Goal: Find specific page/section: Find specific page/section

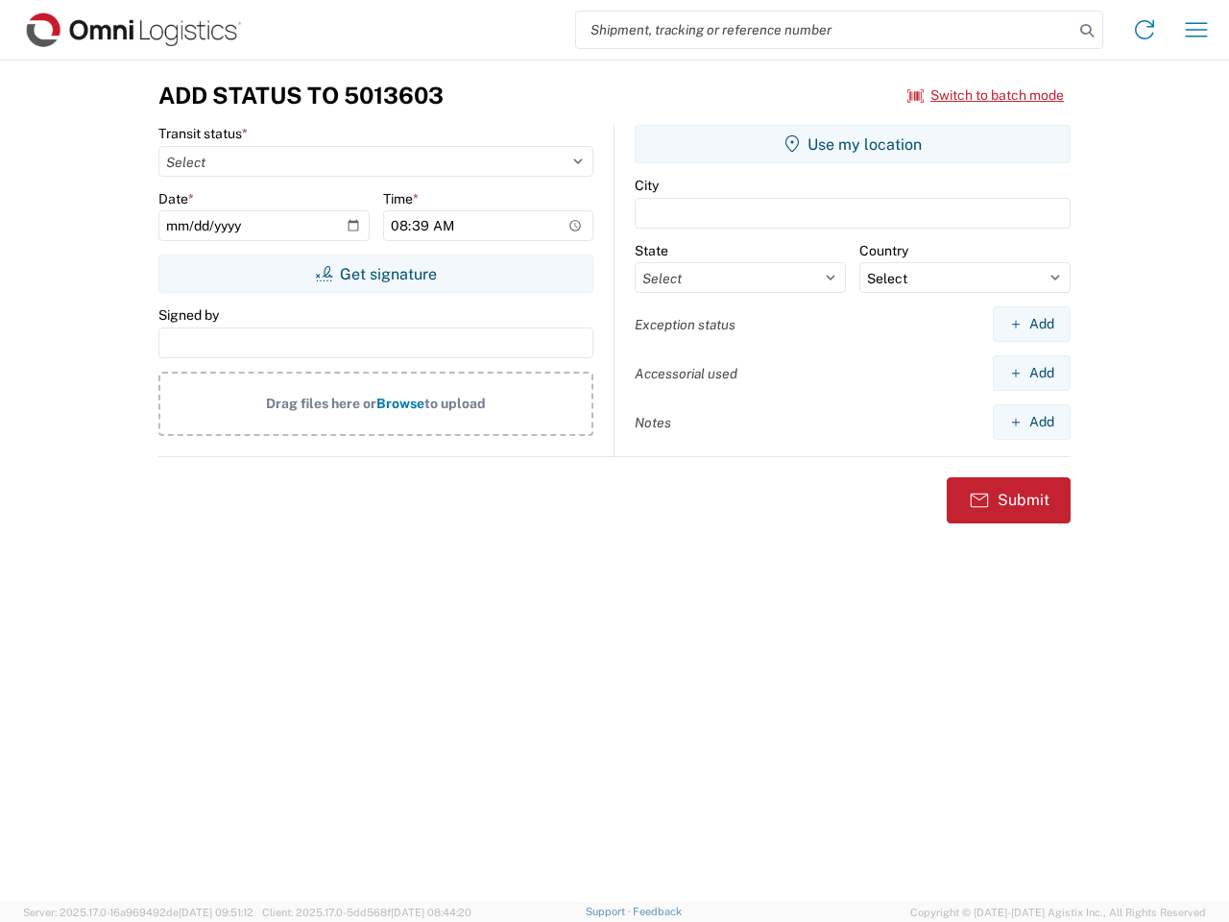
click at [825, 30] on input "search" at bounding box center [824, 30] width 497 height 36
click at [1087, 31] on icon at bounding box center [1086, 30] width 27 height 27
click at [1144, 30] on icon at bounding box center [1144, 29] width 31 height 31
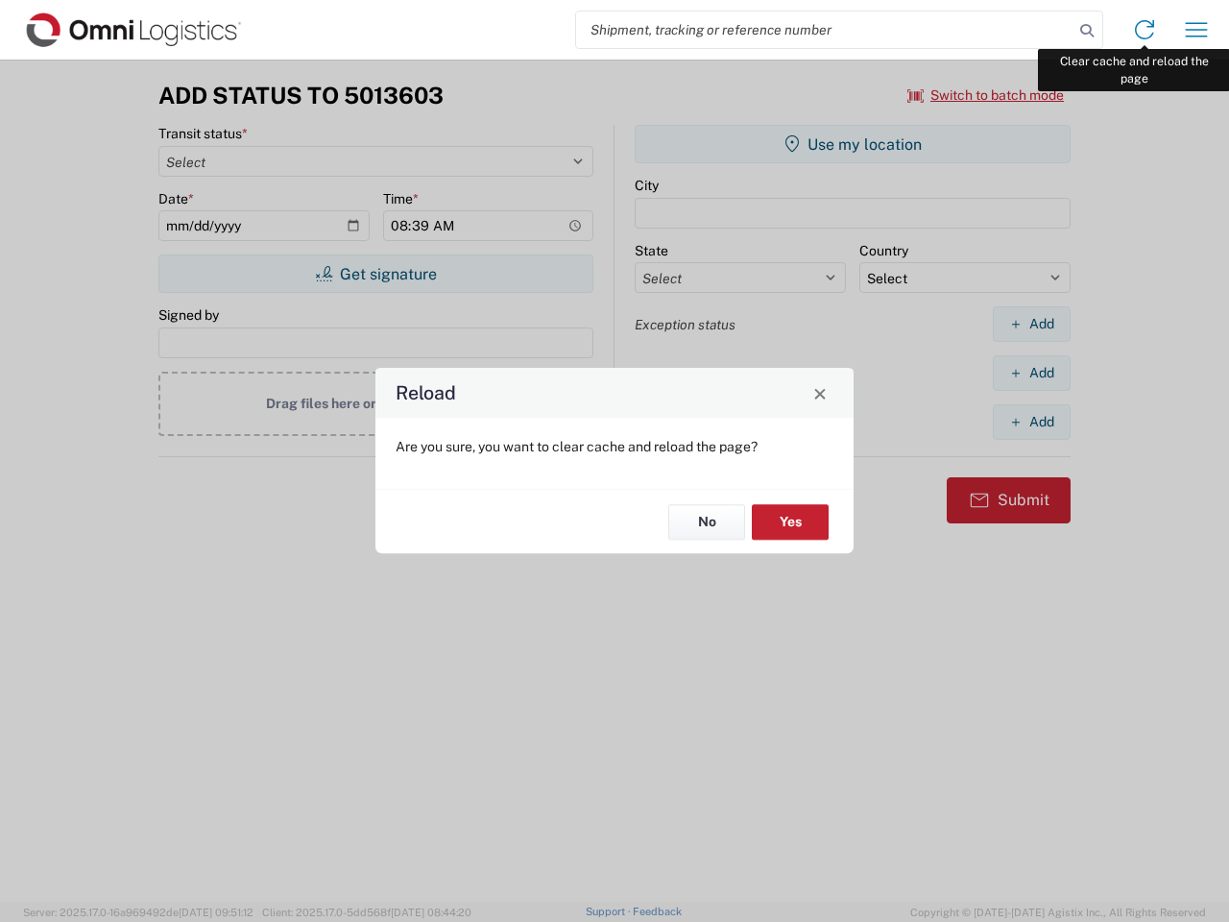
click at [1196, 30] on div "Reload Are you sure, you want to clear cache and reload the page? No Yes" at bounding box center [614, 461] width 1229 height 922
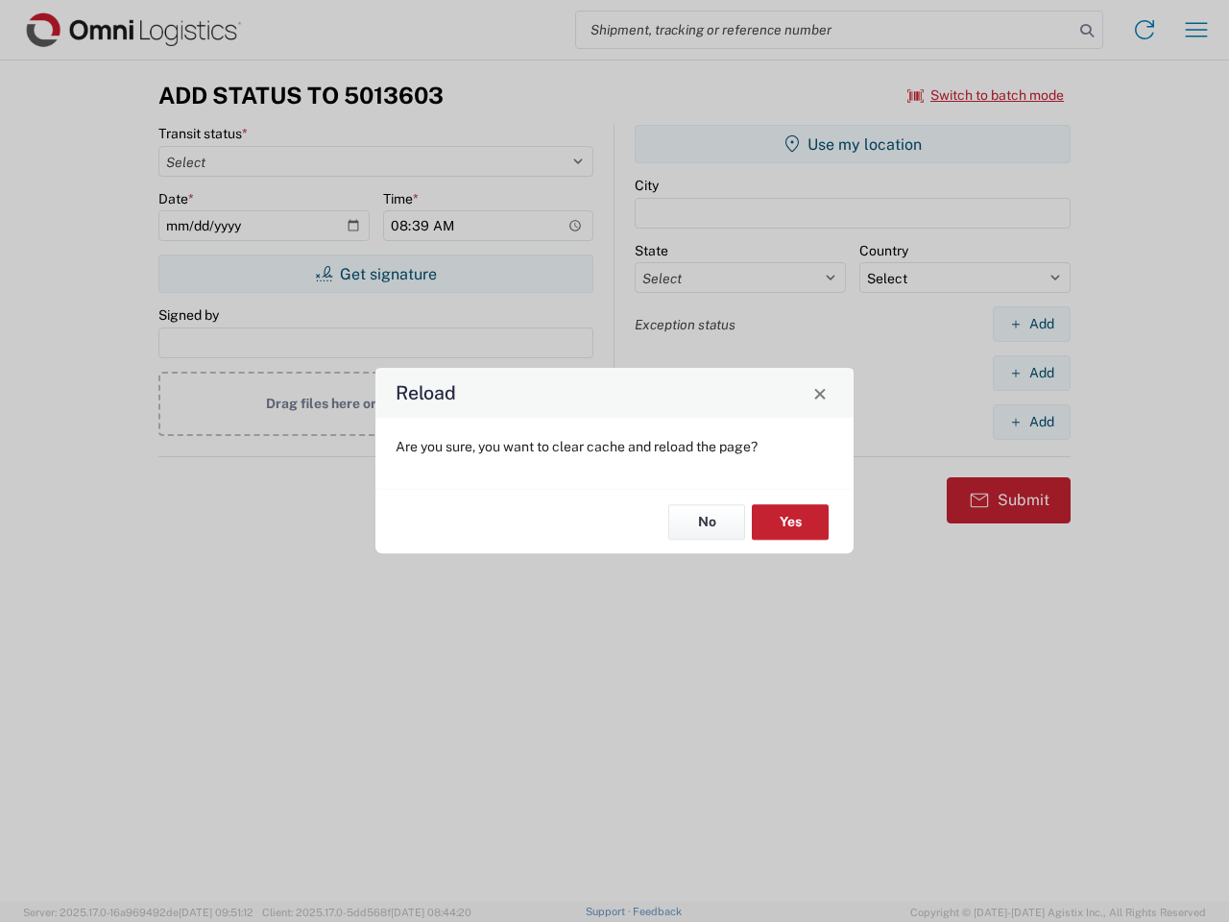
click at [986, 95] on div "Reload Are you sure, you want to clear cache and reload the page? No Yes" at bounding box center [614, 461] width 1229 height 922
click at [375, 274] on div "Reload Are you sure, you want to clear cache and reload the page? No Yes" at bounding box center [614, 461] width 1229 height 922
click at [853, 144] on div "Reload Are you sure, you want to clear cache and reload the page? No Yes" at bounding box center [614, 461] width 1229 height 922
click at [1031, 324] on div "Reload Are you sure, you want to clear cache and reload the page? No Yes" at bounding box center [614, 461] width 1229 height 922
click at [1031, 373] on div "Reload Are you sure, you want to clear cache and reload the page? No Yes" at bounding box center [614, 461] width 1229 height 922
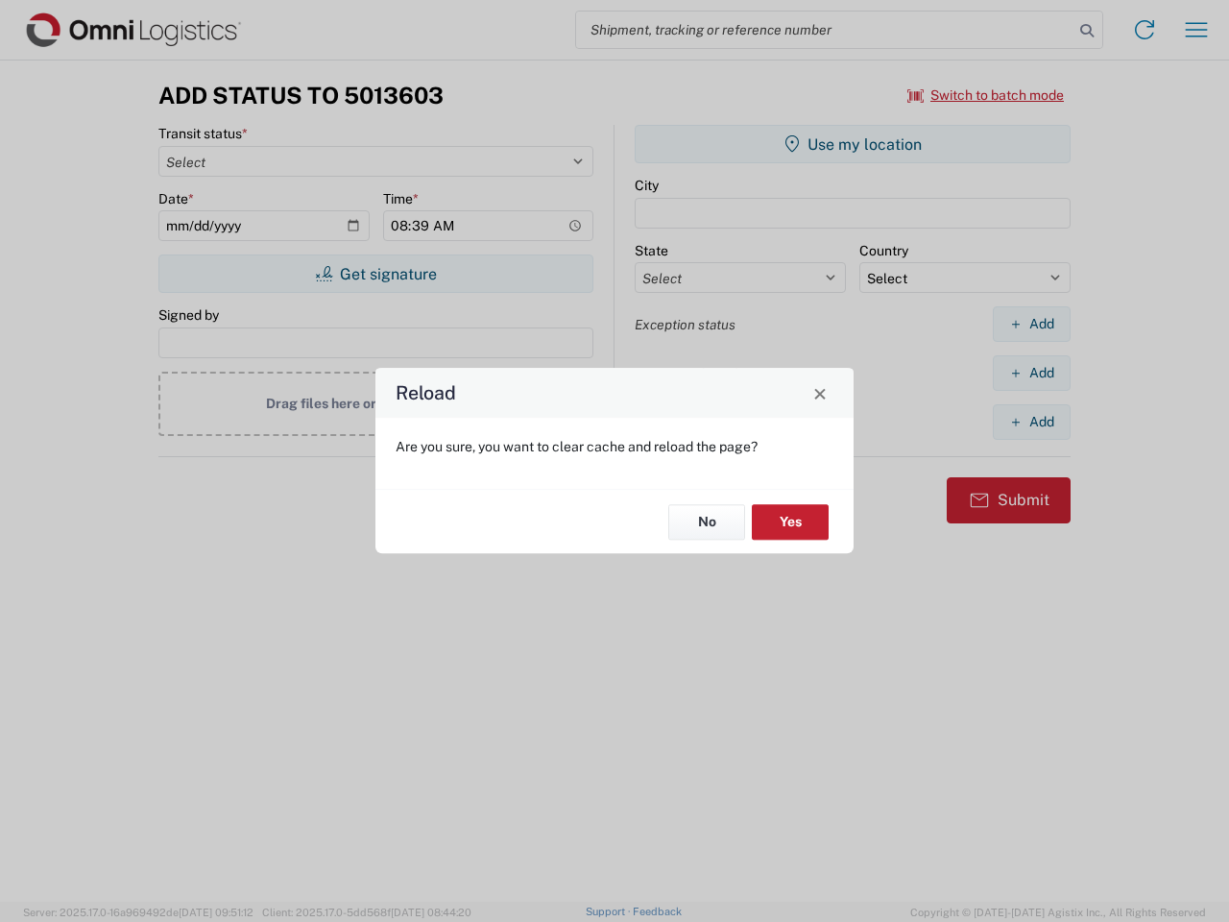
click at [1031, 421] on div "Reload Are you sure, you want to clear cache and reload the page? No Yes" at bounding box center [614, 461] width 1229 height 922
